Goal: Complete application form

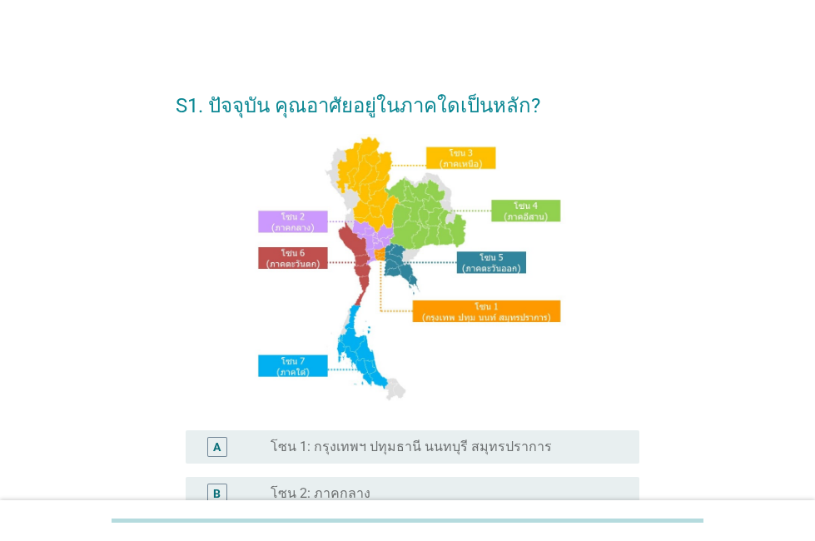
scroll to position [250, 0]
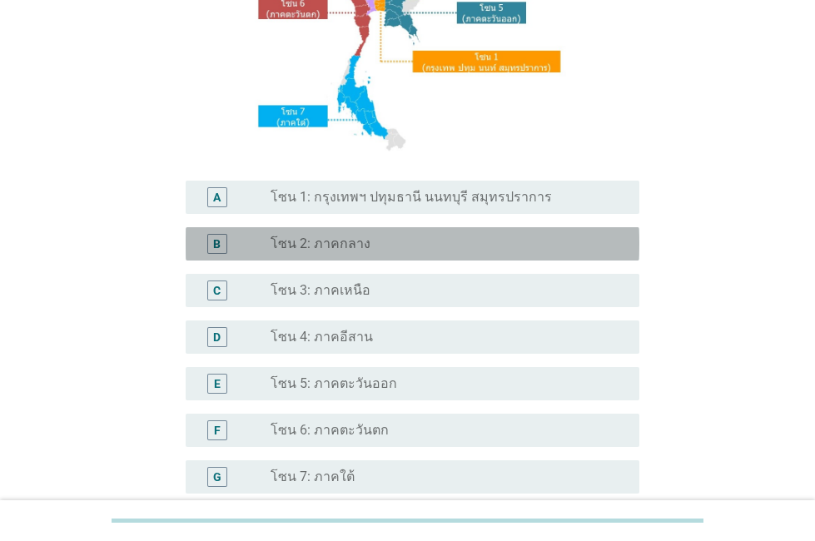
click at [336, 249] on label "โซน 2: ภาคกลาง" at bounding box center [321, 244] width 100 height 17
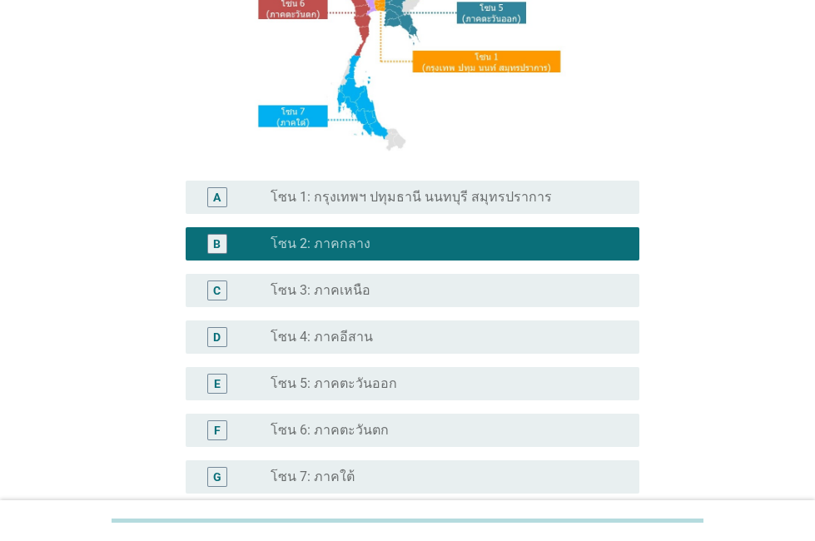
scroll to position [417, 0]
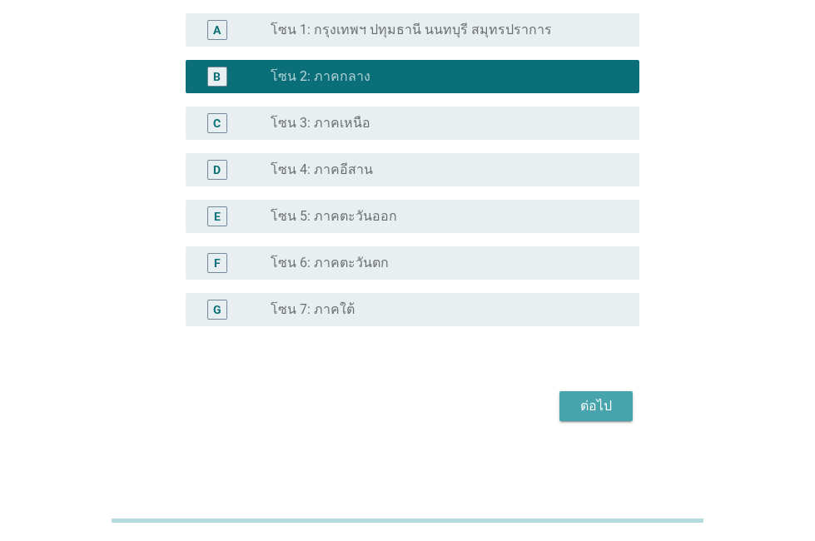
click at [585, 412] on div "ต่อไป" at bounding box center [596, 406] width 47 height 20
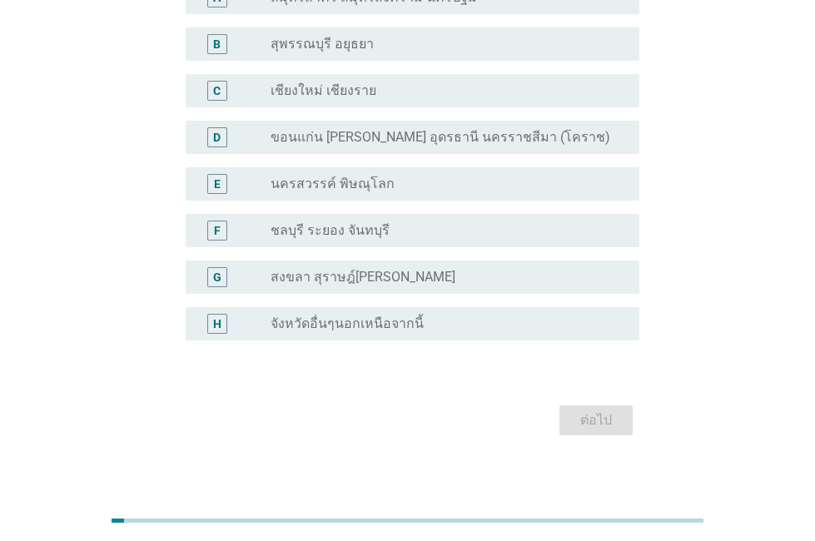
scroll to position [83, 0]
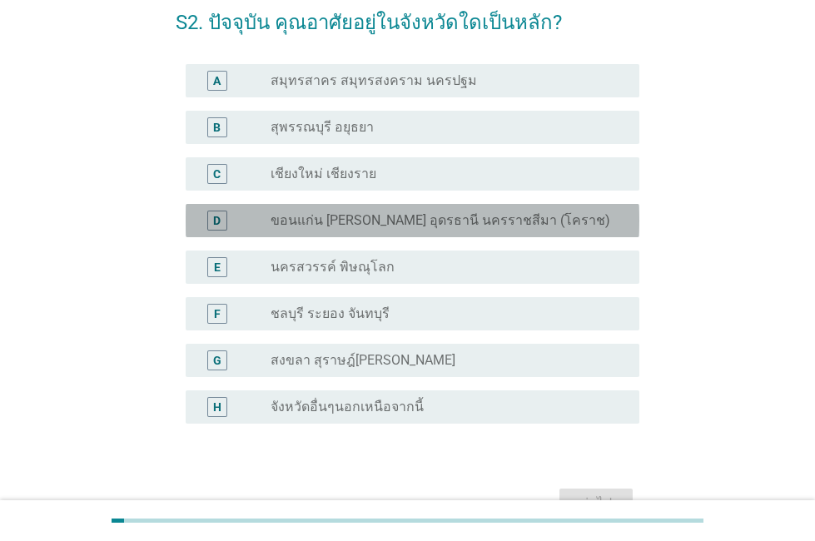
click at [310, 216] on label "ขอนแก่น [PERSON_NAME] อุดรธานี นครราชสีมา (โคราช)" at bounding box center [441, 220] width 340 height 17
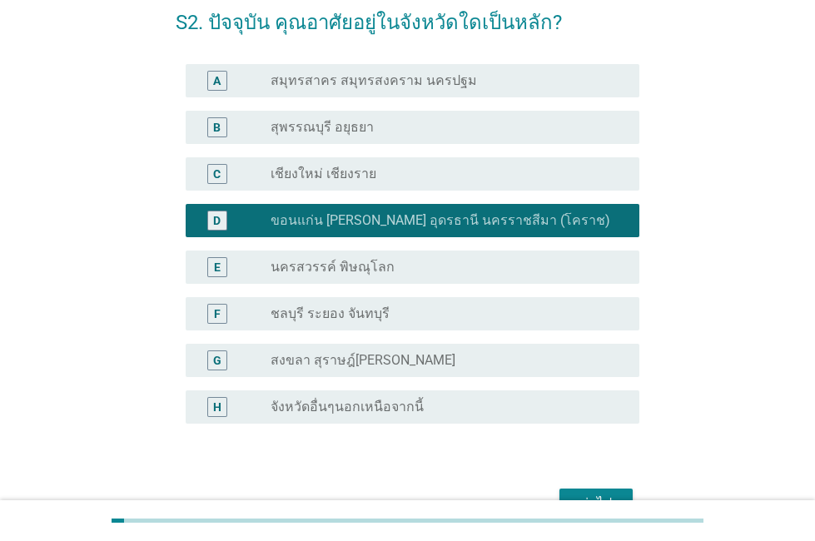
click at [327, 151] on div "C radio_button_unchecked เชียงใหม่ เชียงราย" at bounding box center [408, 174] width 464 height 47
click at [312, 173] on label "เชียงใหม่ เชียงราย" at bounding box center [324, 174] width 106 height 17
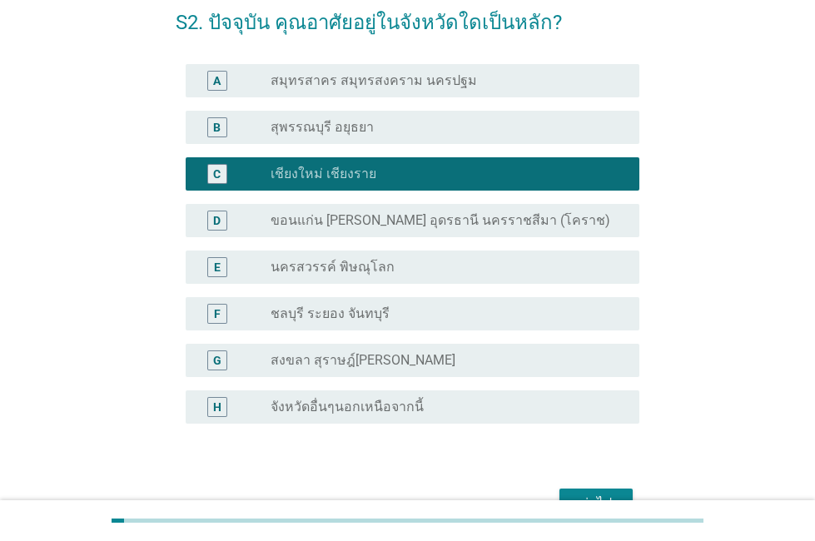
click at [369, 227] on label "ขอนแก่น [PERSON_NAME] อุดรธานี นครราชสีมา (โคราช)" at bounding box center [441, 220] width 340 height 17
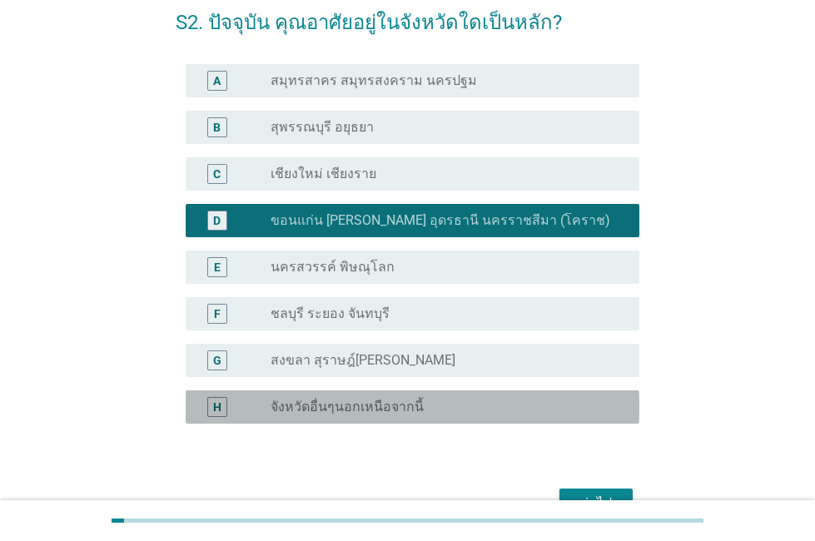
click at [361, 406] on label "จังหวัดอื่นๆนอกเหนือจากนี้" at bounding box center [347, 407] width 153 height 17
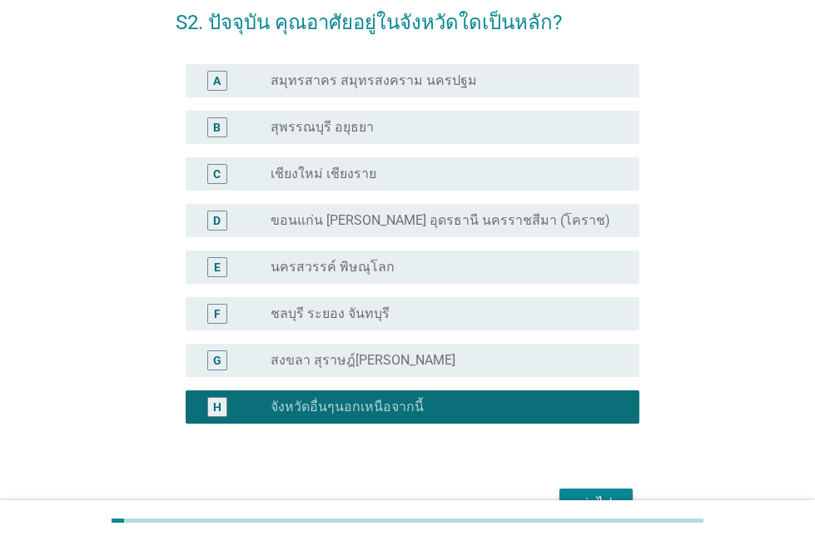
scroll to position [167, 0]
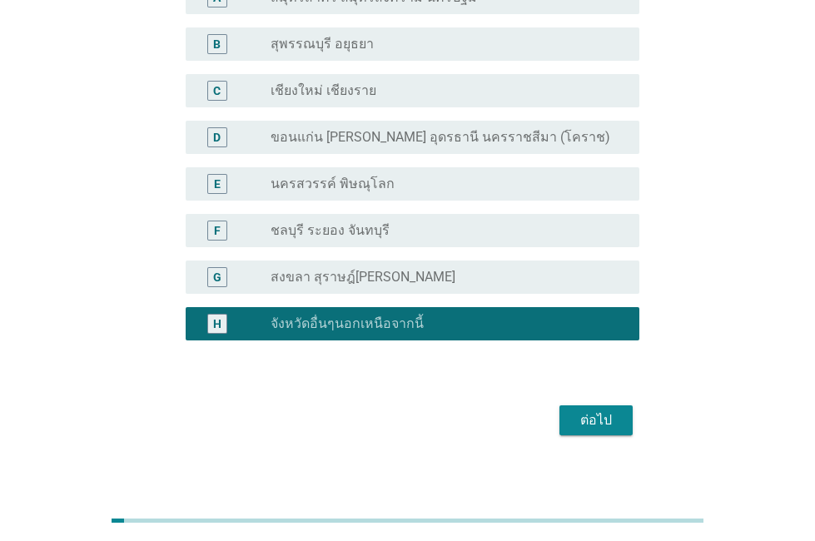
click at [602, 423] on div "ต่อไป" at bounding box center [596, 420] width 47 height 20
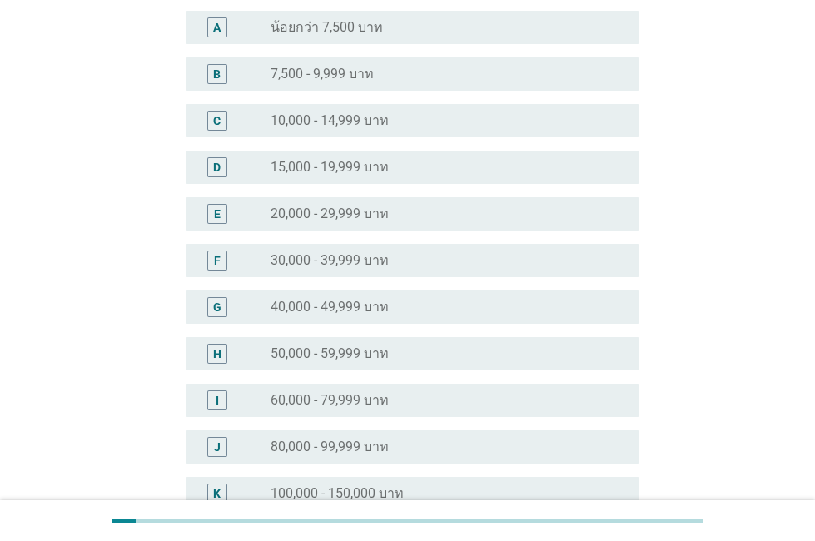
click at [306, 370] on div "H radio_button_unchecked 50,000 - 59,999 บาท" at bounding box center [413, 353] width 454 height 33
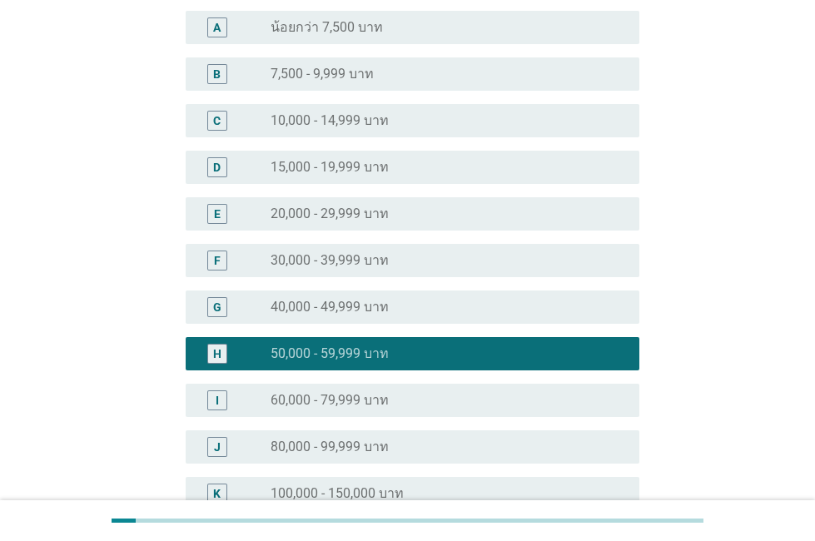
scroll to position [443, 0]
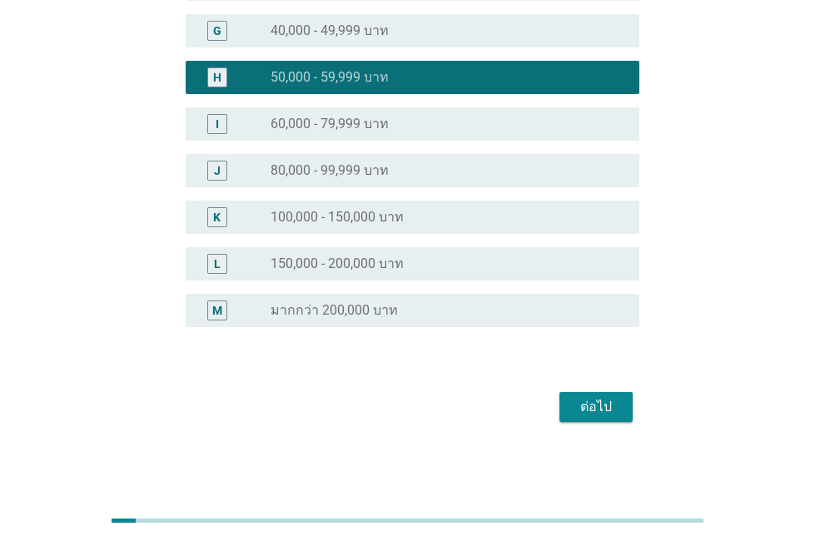
click at [584, 403] on div "ต่อไป" at bounding box center [596, 407] width 47 height 20
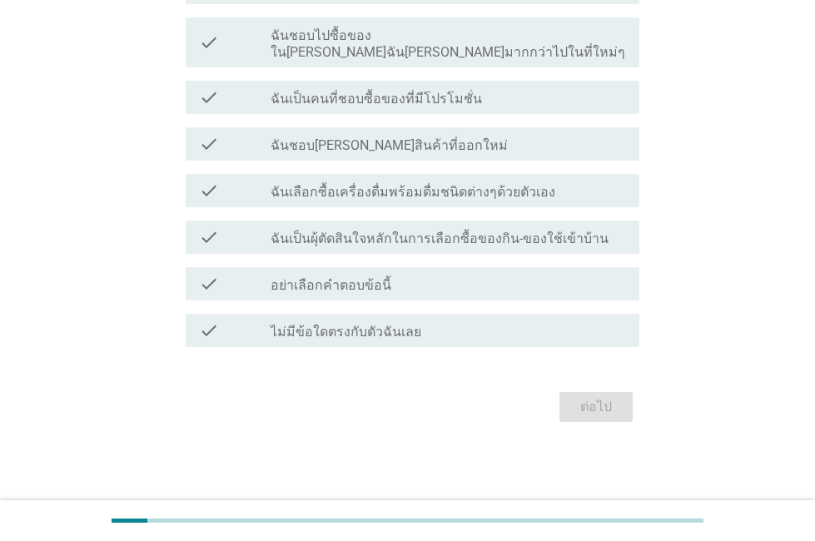
scroll to position [0, 0]
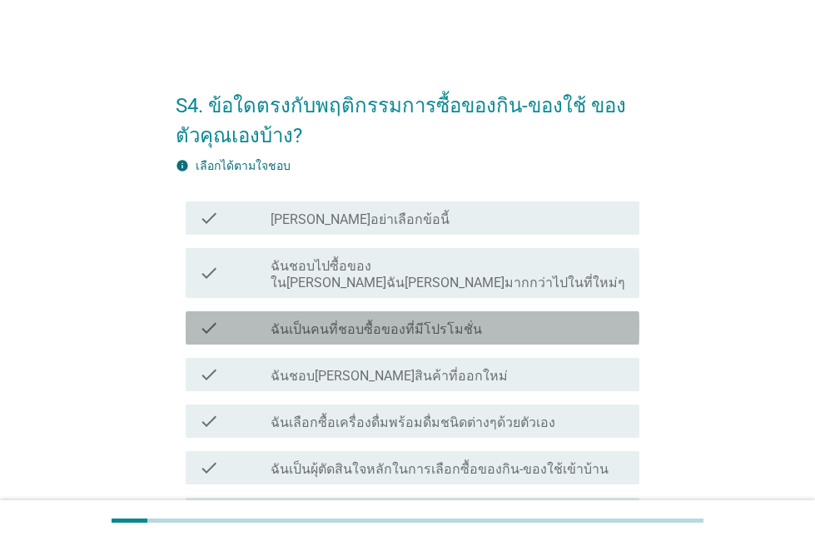
click at [281, 321] on label "ฉันเป็นคนที่ชอบซื้อของที่มีโปรโมชั่น" at bounding box center [376, 329] width 211 height 17
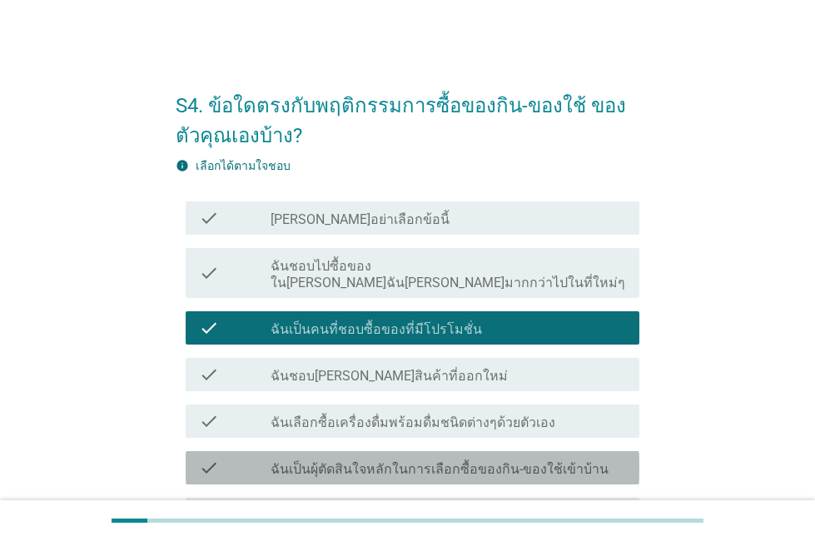
click at [306, 461] on label "ฉันเป็นผุ้ตัดสินใจหลักในการเลือกซื้อของกิน-ของใช้เข้าบ้าน" at bounding box center [440, 469] width 338 height 17
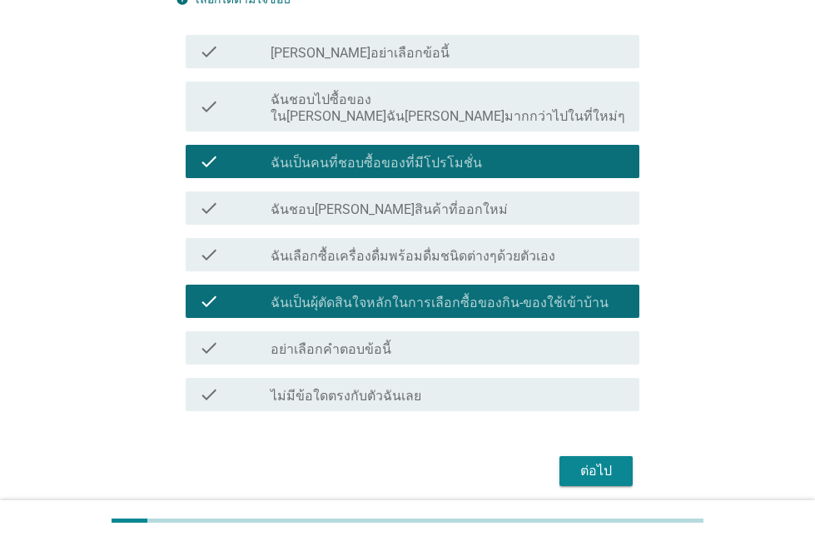
scroll to position [214, 0]
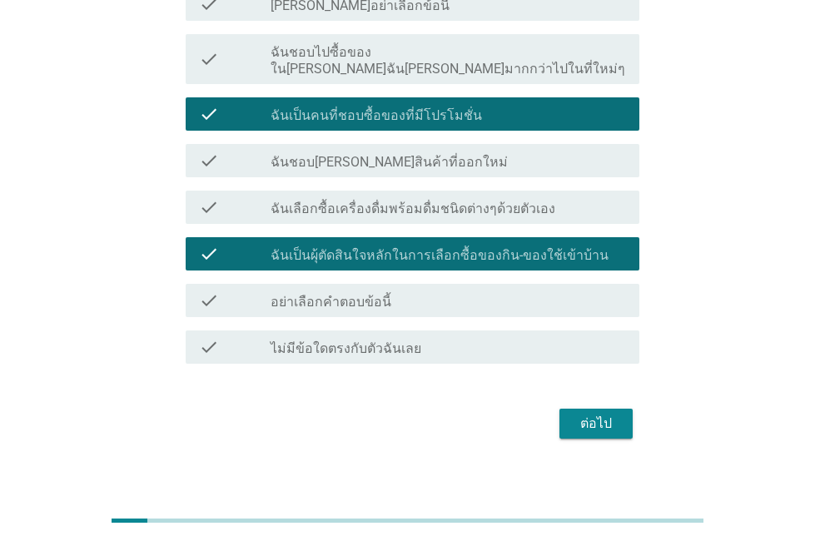
click at [588, 419] on button "ต่อไป" at bounding box center [596, 424] width 73 height 30
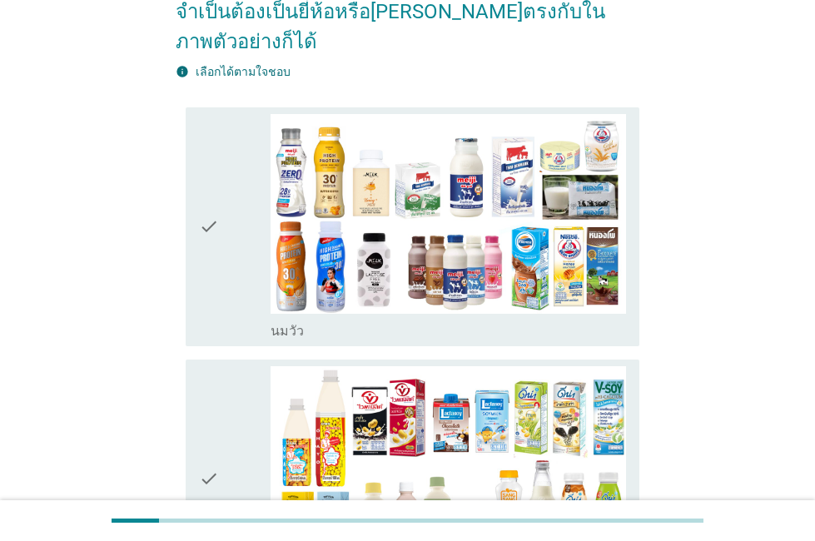
scroll to position [0, 0]
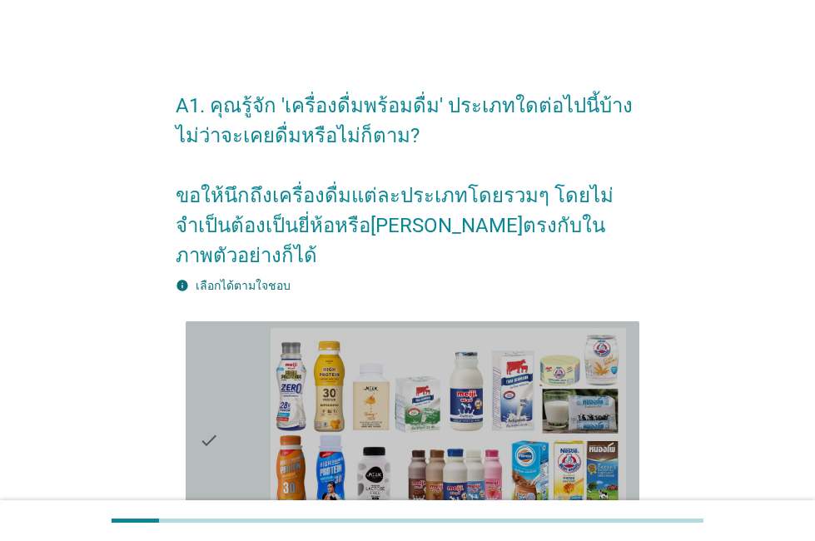
click at [259, 386] on div "check" at bounding box center [234, 441] width 71 height 226
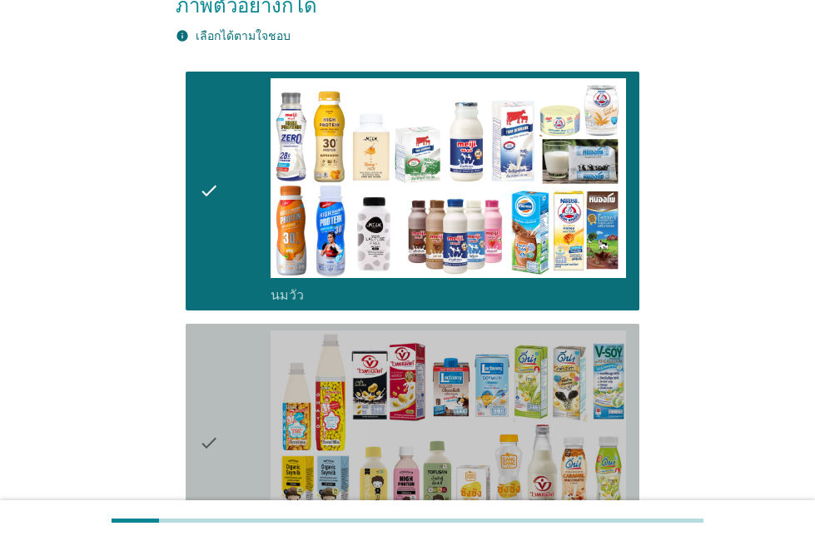
click at [249, 381] on div "check" at bounding box center [234, 444] width 71 height 226
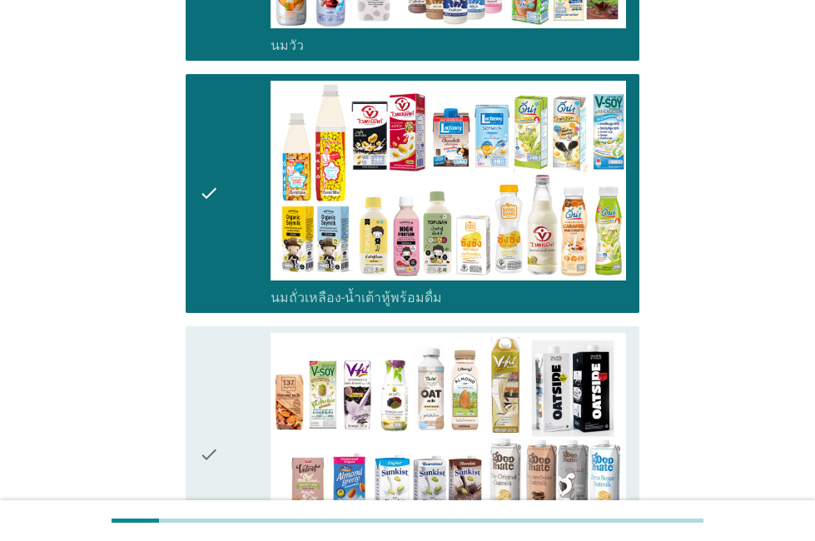
scroll to position [583, 0]
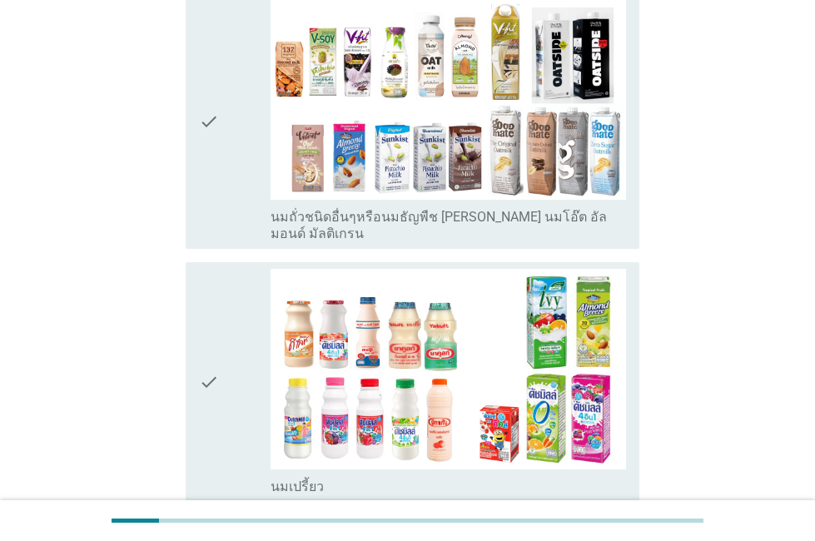
scroll to position [916, 0]
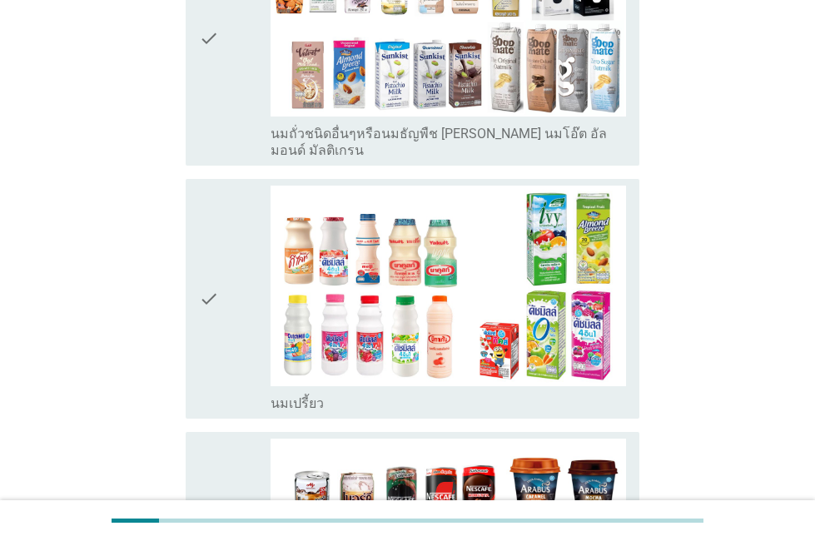
click at [214, 276] on icon "check" at bounding box center [209, 299] width 20 height 226
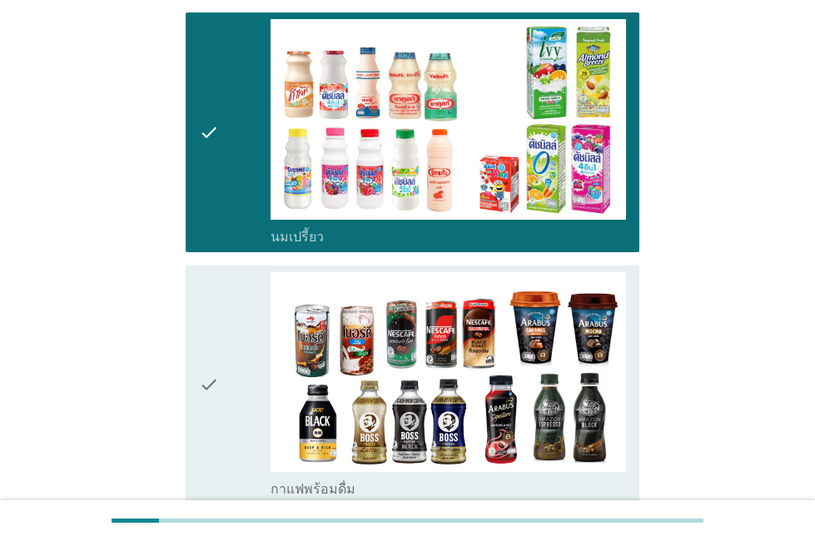
scroll to position [1249, 0]
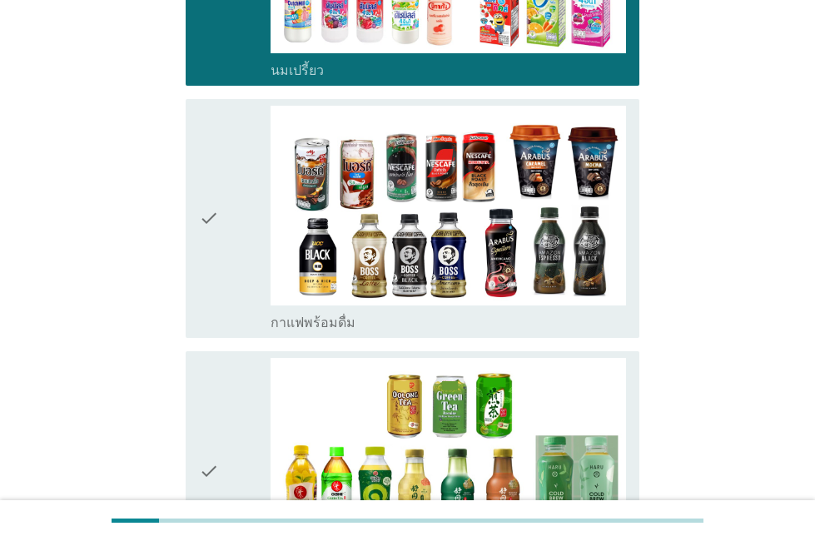
click at [241, 363] on div "check" at bounding box center [234, 471] width 71 height 226
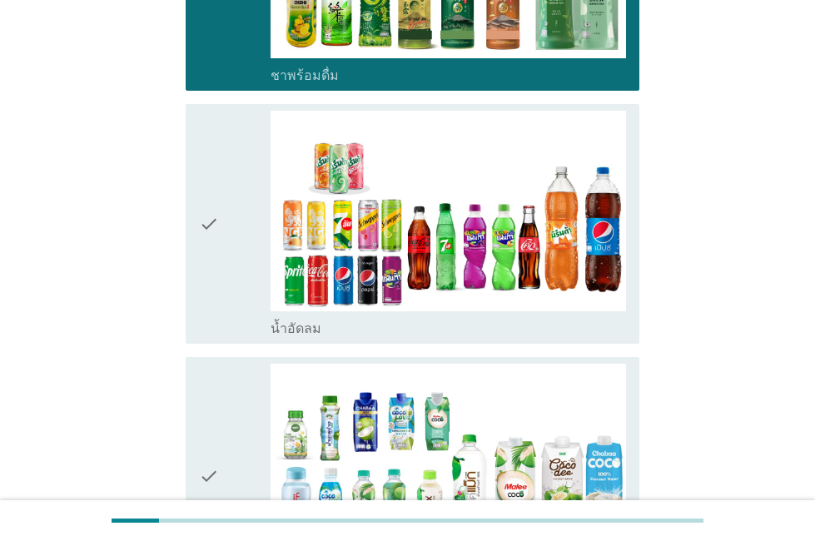
click at [228, 178] on div "check" at bounding box center [234, 224] width 71 height 226
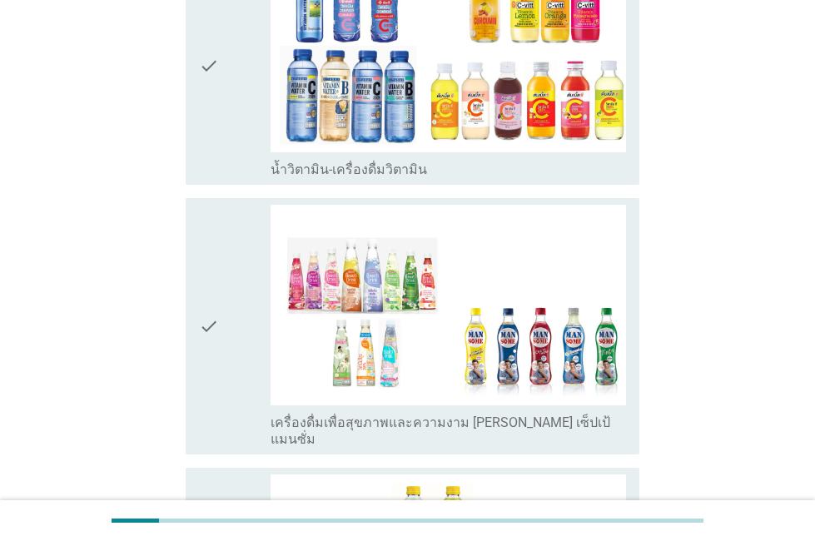
click at [230, 256] on div "check" at bounding box center [234, 326] width 71 height 242
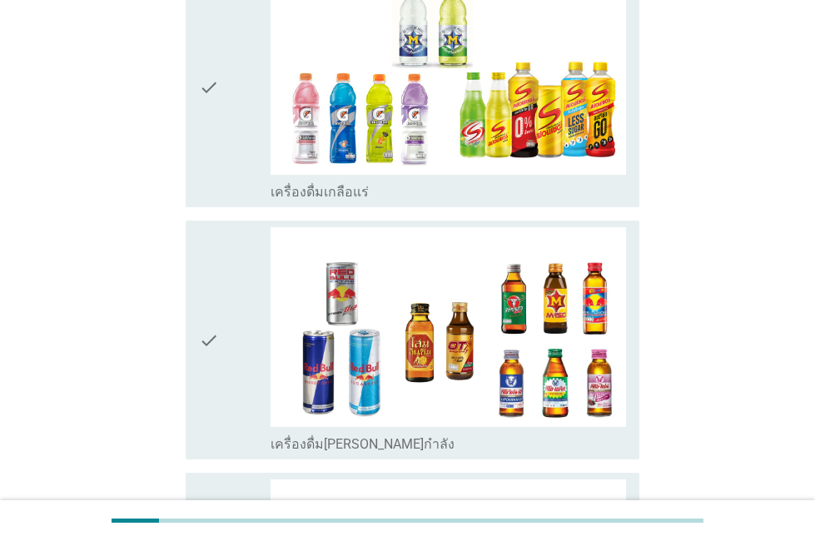
scroll to position [3331, 0]
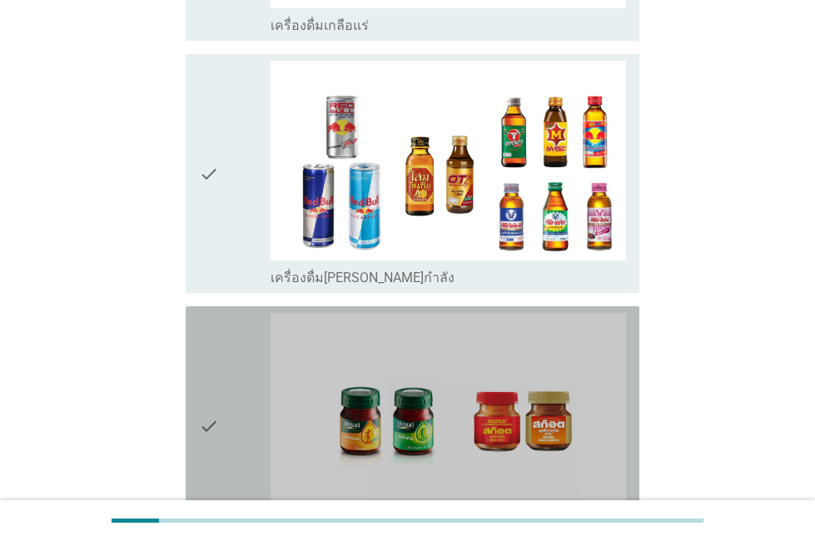
click at [211, 345] on icon "check" at bounding box center [209, 426] width 20 height 226
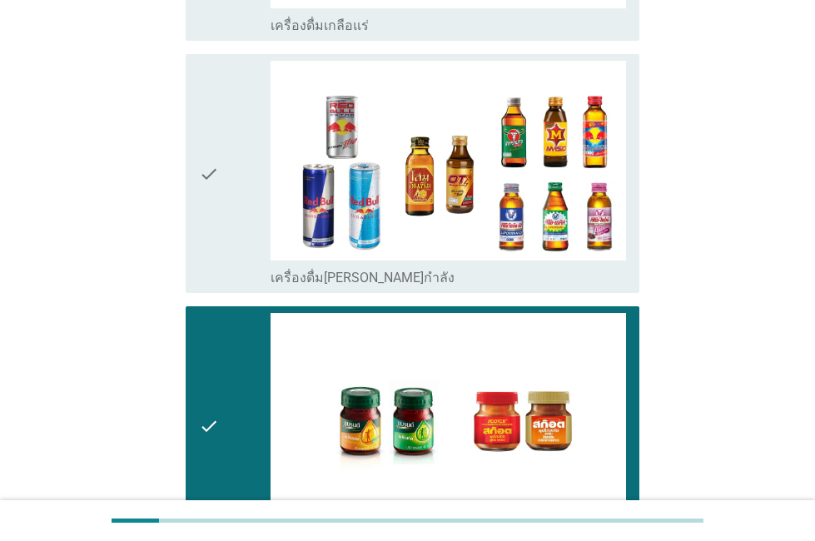
scroll to position [3513, 0]
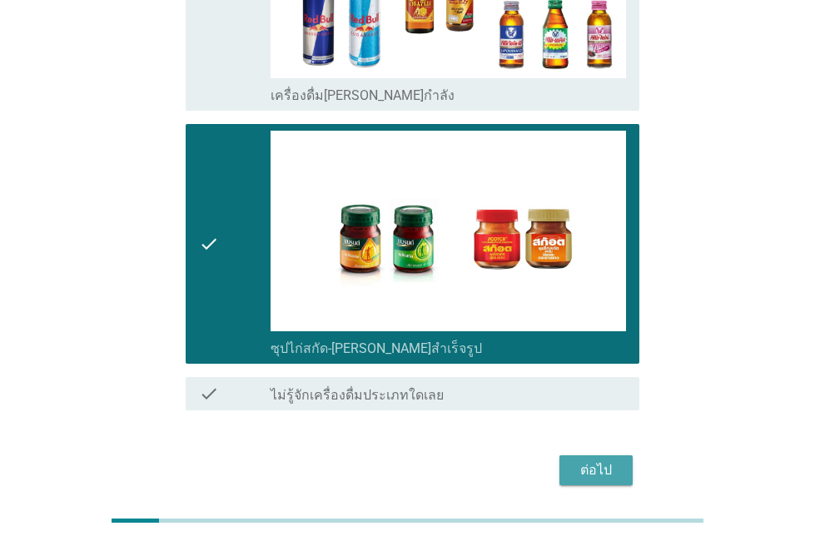
click at [575, 460] on div "ต่อไป" at bounding box center [596, 470] width 47 height 20
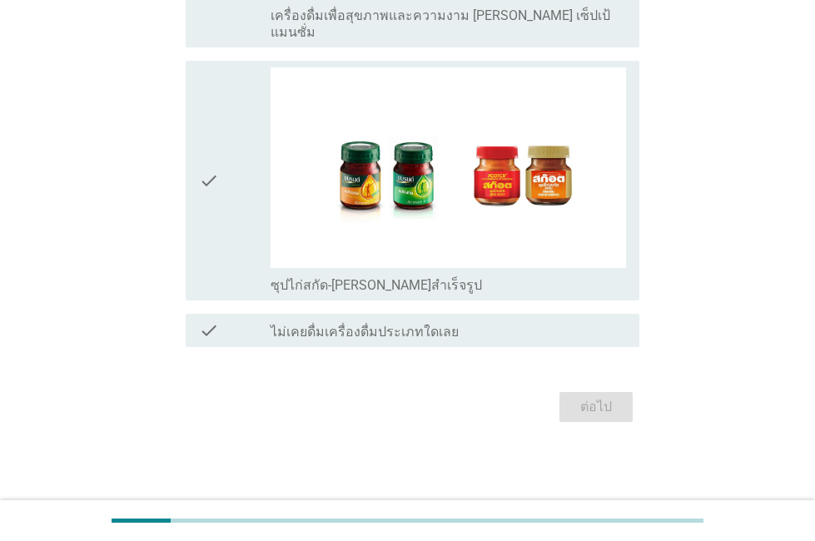
scroll to position [0, 0]
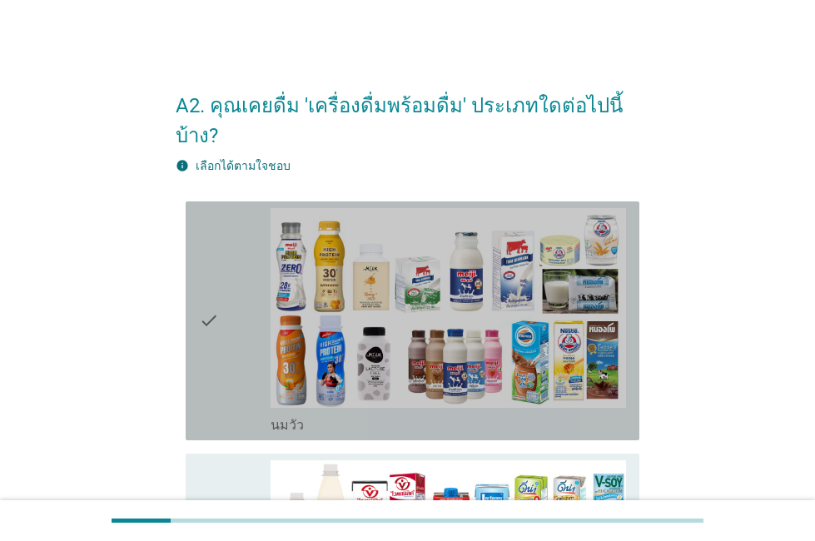
click at [252, 300] on div "check" at bounding box center [234, 321] width 71 height 226
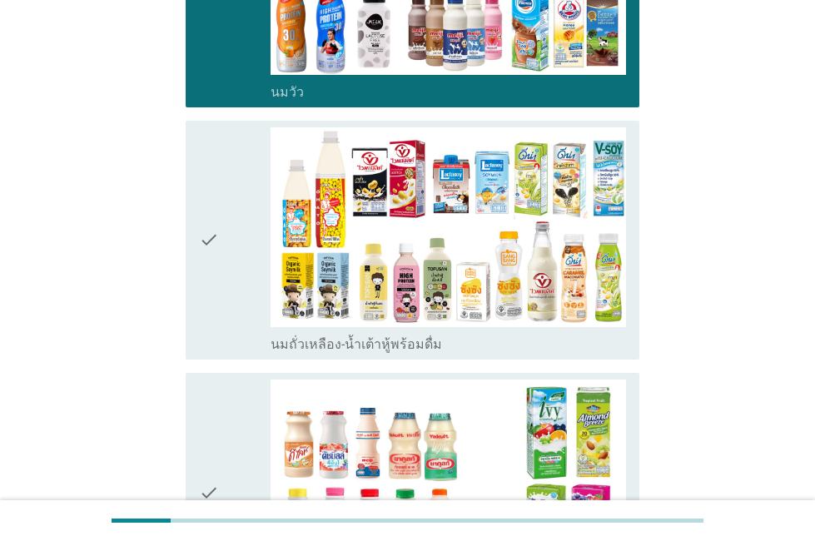
click at [228, 236] on div "check" at bounding box center [234, 240] width 71 height 226
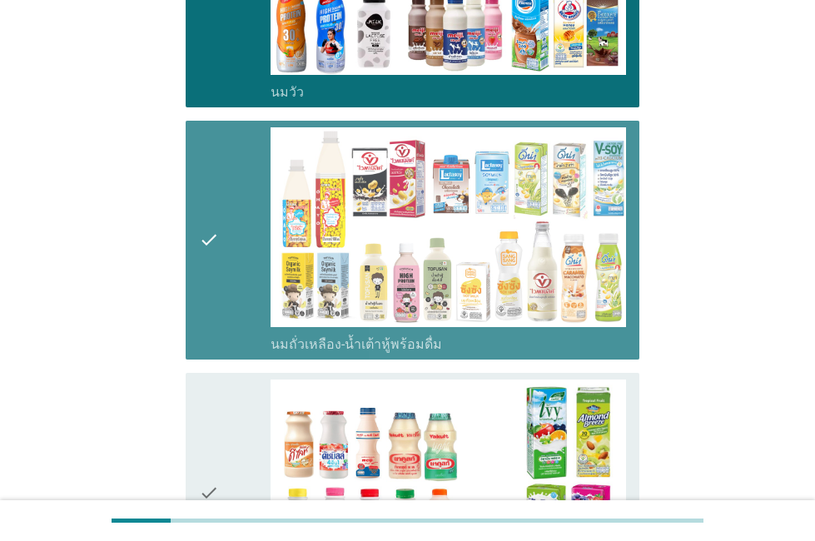
scroll to position [666, 0]
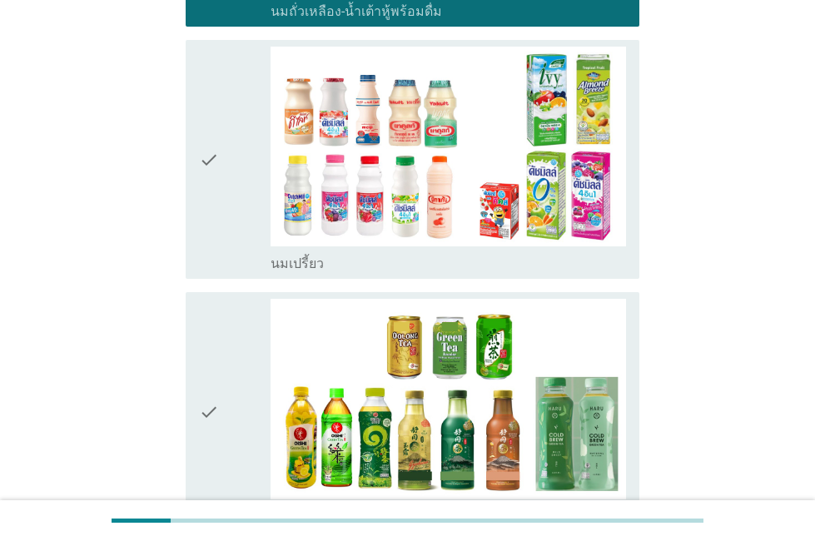
click at [223, 368] on div "check" at bounding box center [234, 412] width 71 height 226
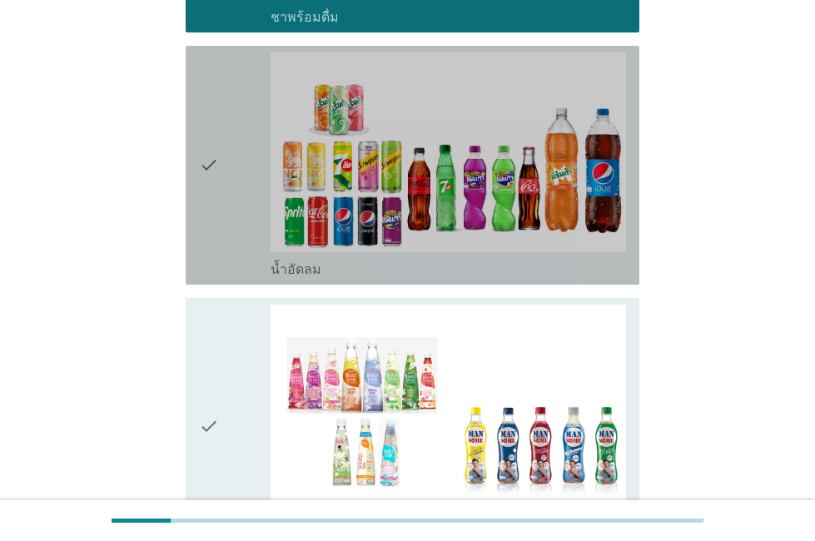
click at [250, 159] on div "check" at bounding box center [234, 165] width 71 height 226
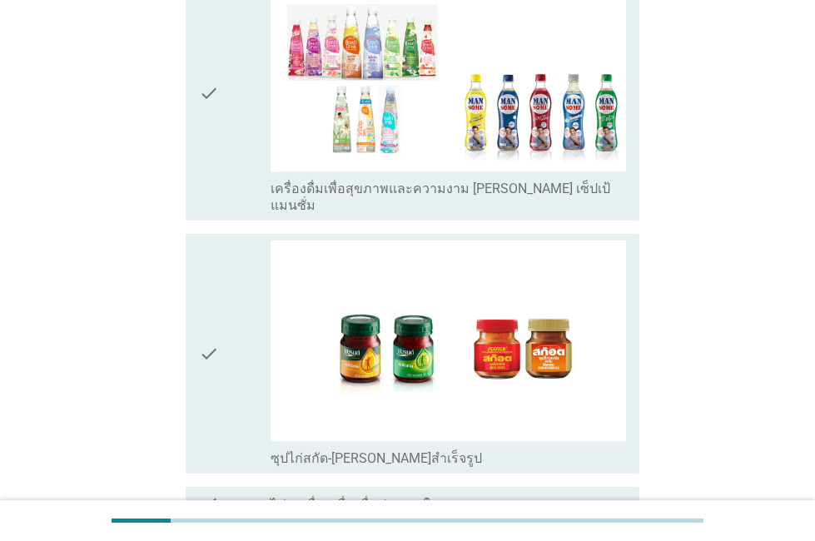
scroll to position [1655, 0]
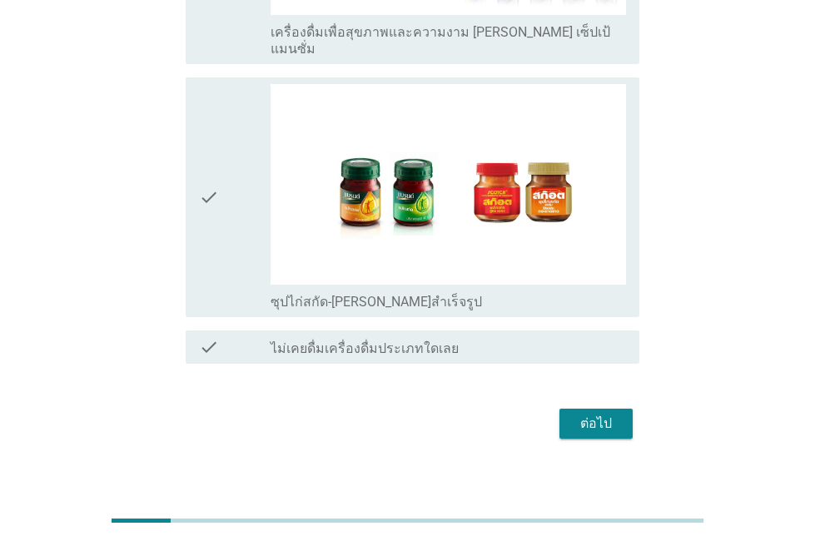
click at [234, 111] on div "check" at bounding box center [234, 197] width 71 height 226
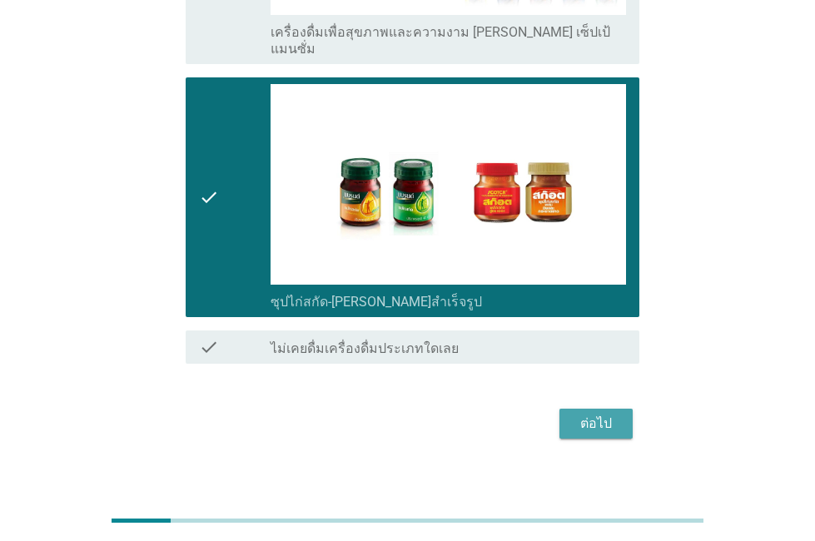
click at [582, 414] on div "ต่อไป" at bounding box center [596, 424] width 47 height 20
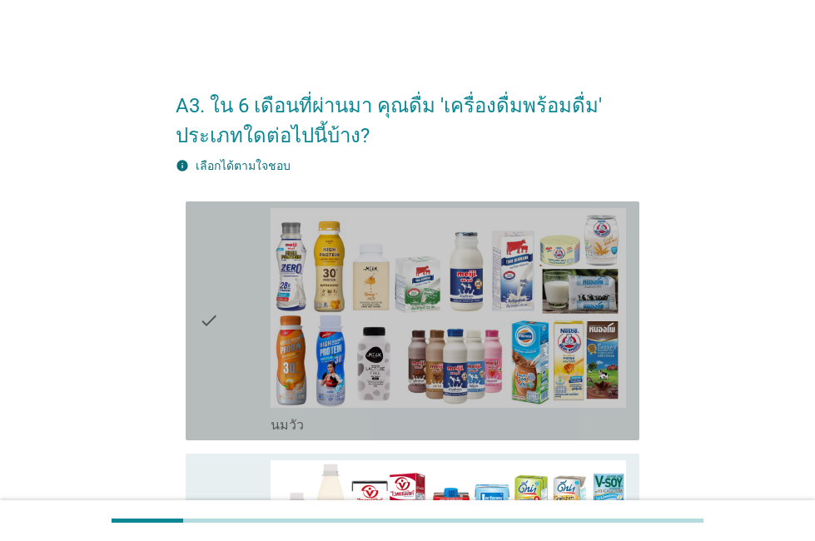
click at [205, 316] on icon "check" at bounding box center [209, 321] width 20 height 226
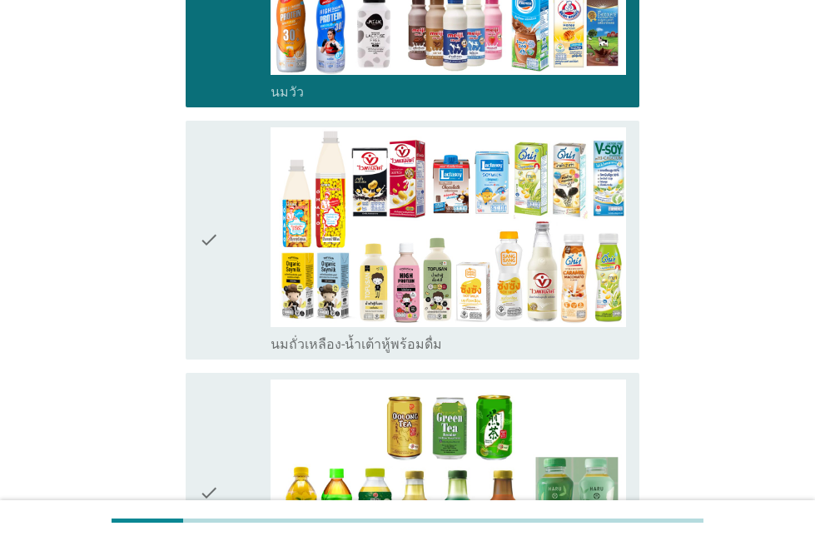
click at [204, 260] on icon "check" at bounding box center [209, 240] width 20 height 226
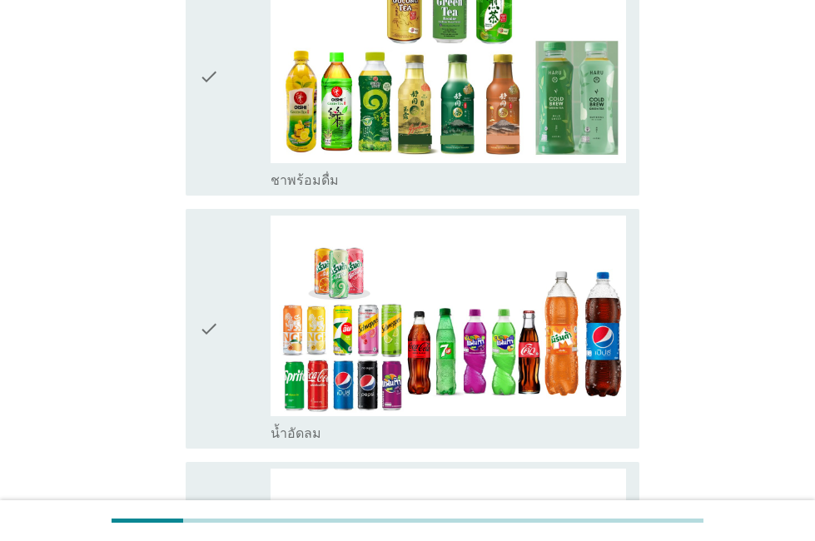
click at [229, 291] on div "check" at bounding box center [234, 329] width 71 height 226
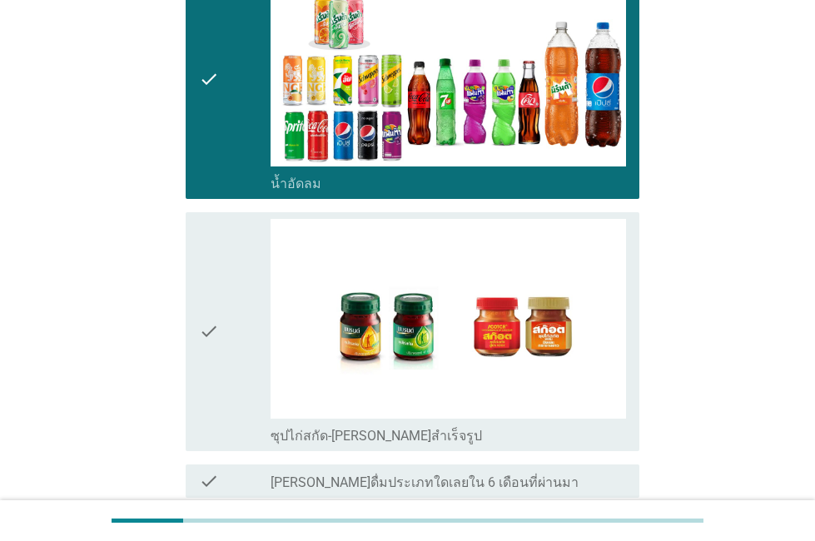
click at [230, 336] on div "check" at bounding box center [234, 332] width 71 height 226
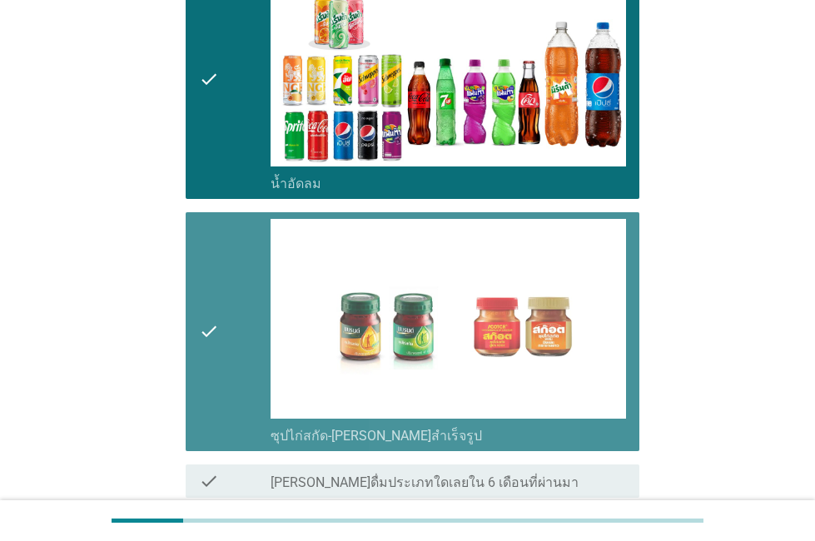
scroll to position [1150, 0]
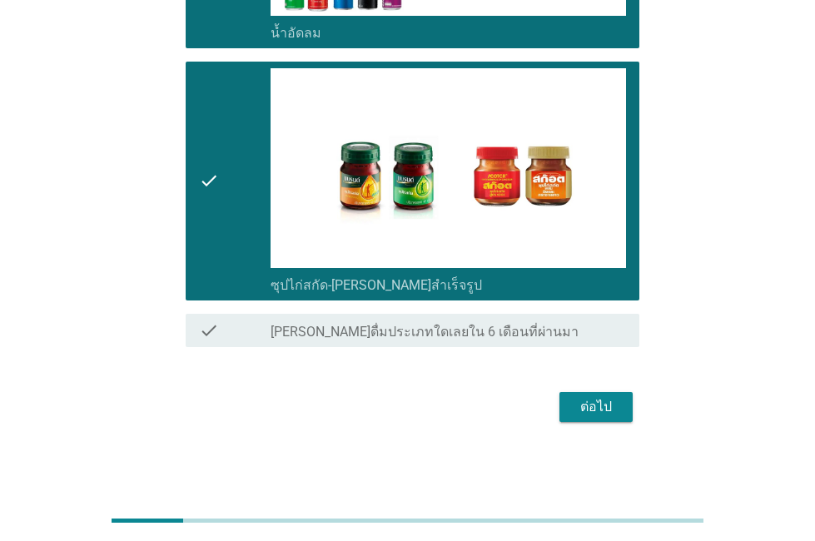
click at [593, 410] on div "ต่อไป" at bounding box center [596, 407] width 47 height 20
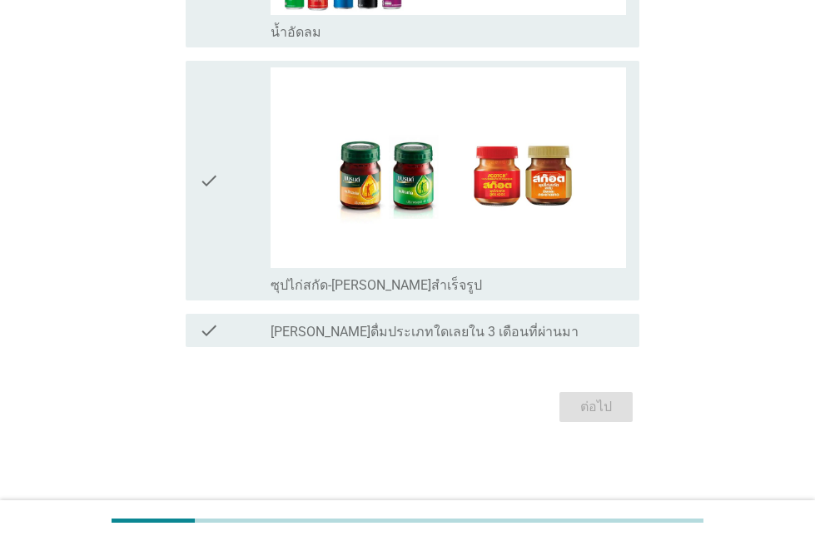
scroll to position [0, 0]
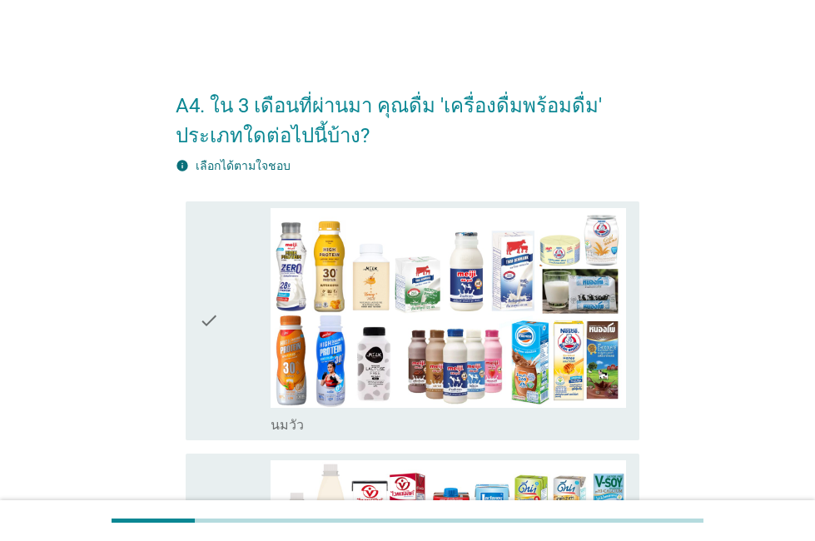
click at [212, 296] on icon "check" at bounding box center [209, 321] width 20 height 226
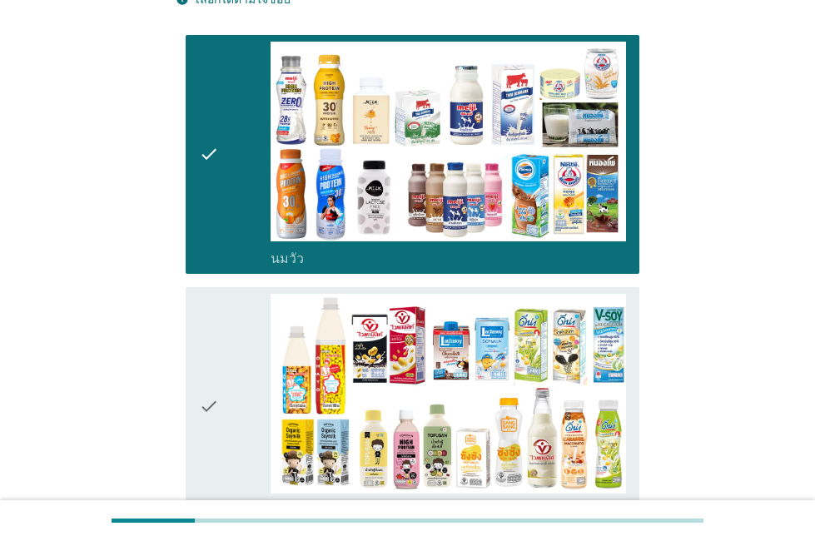
click at [216, 331] on icon "check" at bounding box center [209, 407] width 20 height 226
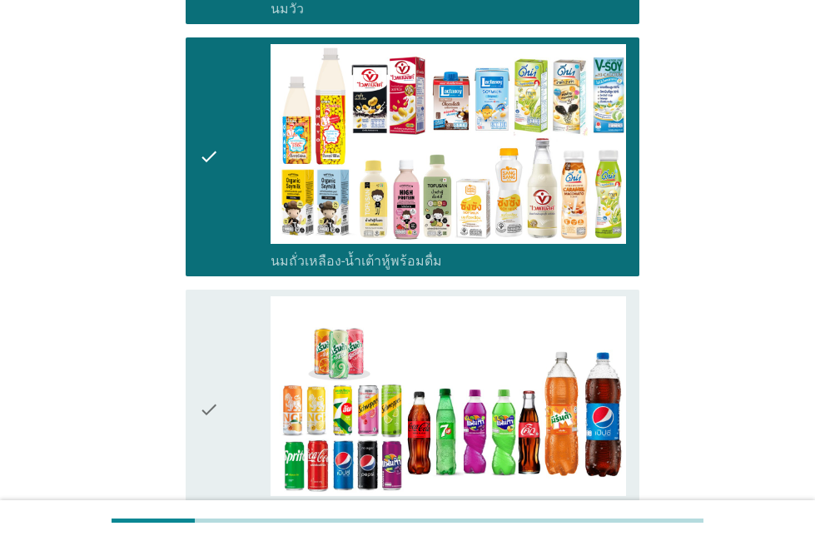
click at [224, 392] on div "check" at bounding box center [234, 409] width 71 height 226
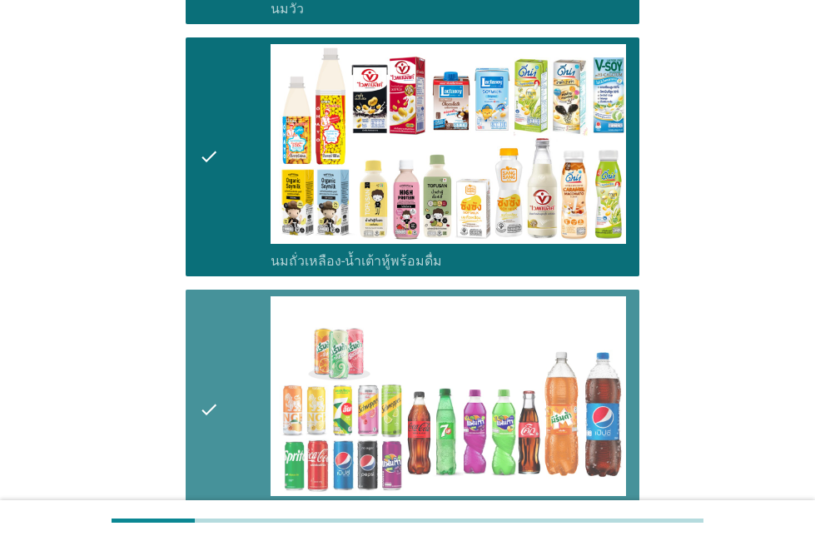
scroll to position [898, 0]
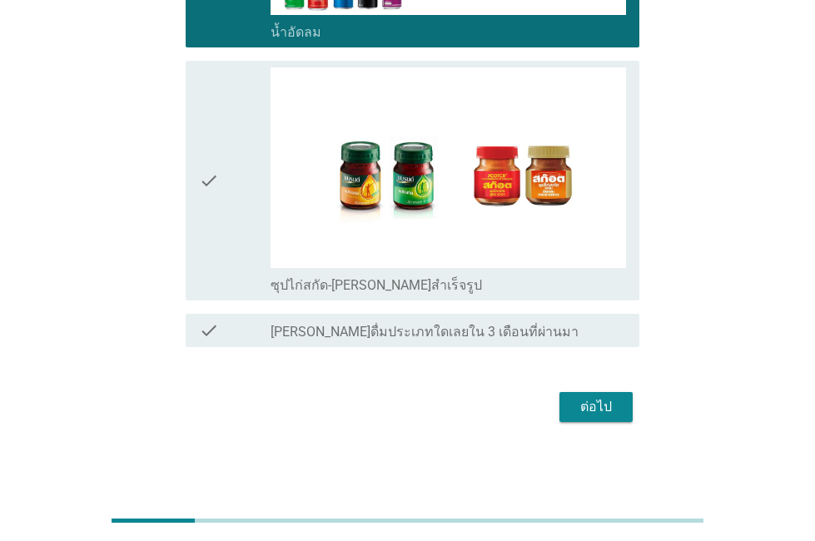
click at [618, 401] on div "ต่อไป" at bounding box center [596, 407] width 47 height 20
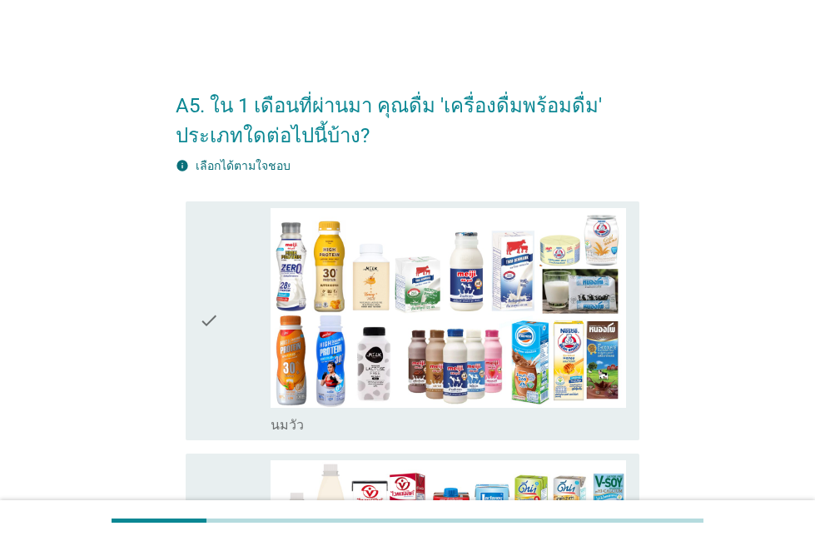
click at [236, 311] on div "check" at bounding box center [234, 321] width 71 height 226
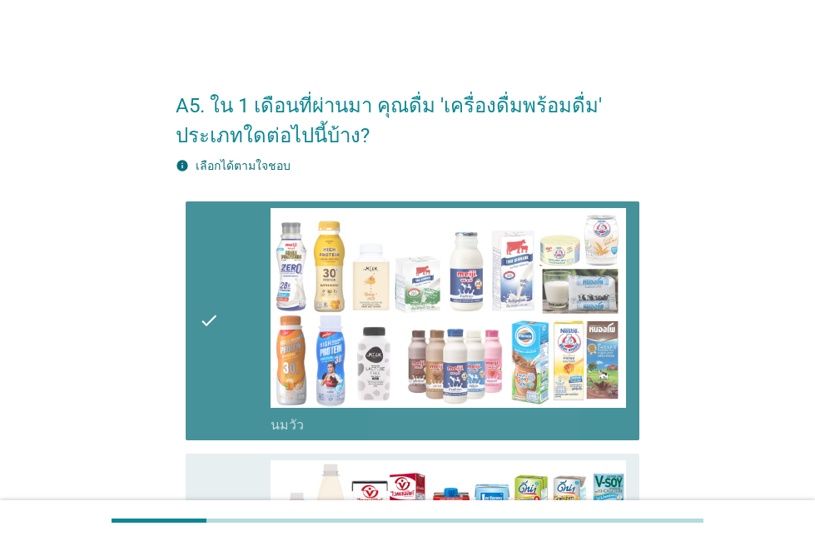
scroll to position [333, 0]
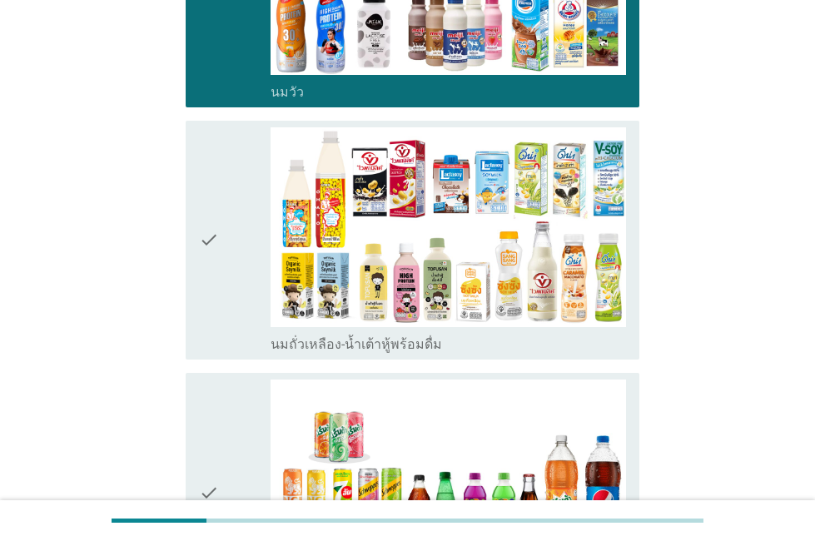
click at [232, 295] on div "check" at bounding box center [234, 240] width 71 height 226
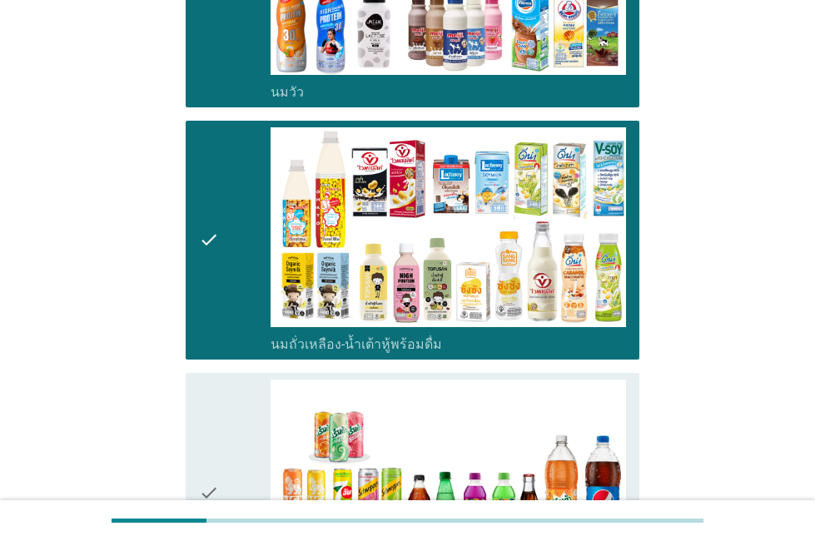
click at [239, 429] on div "check" at bounding box center [234, 493] width 71 height 226
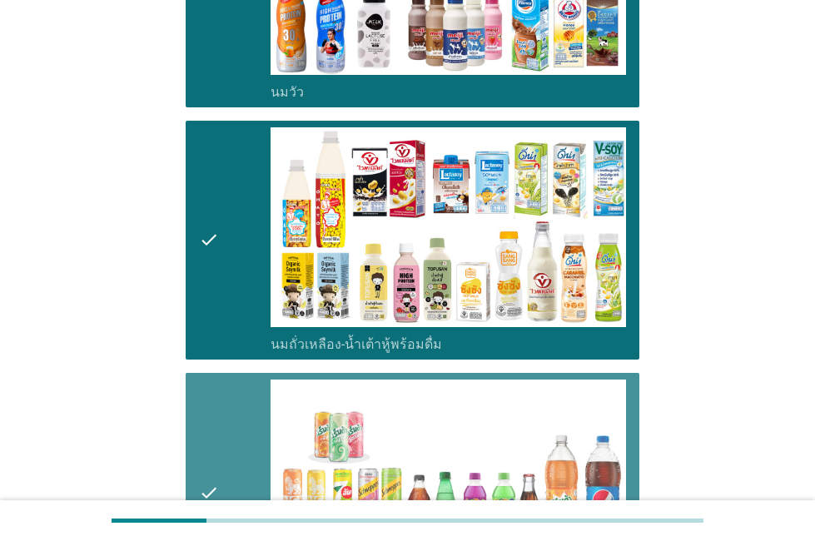
scroll to position [645, 0]
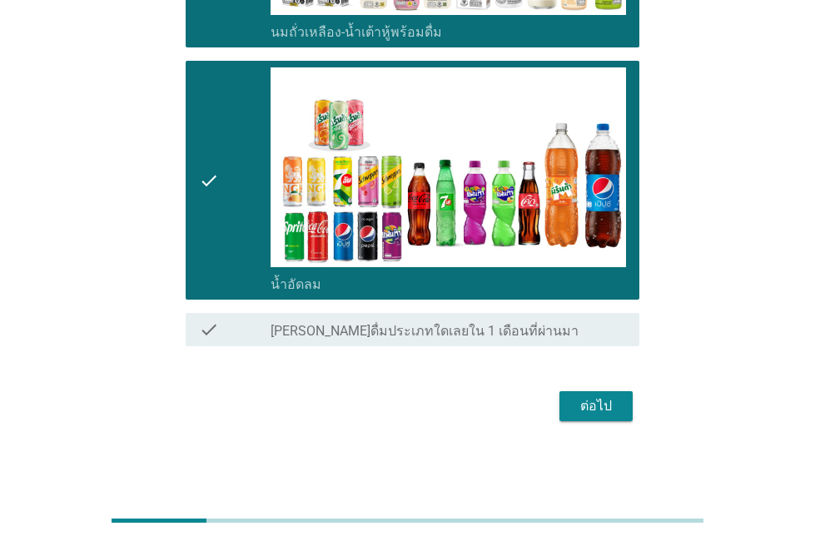
click at [605, 401] on div "ต่อไป" at bounding box center [596, 406] width 47 height 20
